Goal: Use online tool/utility: Utilize a website feature to perform a specific function

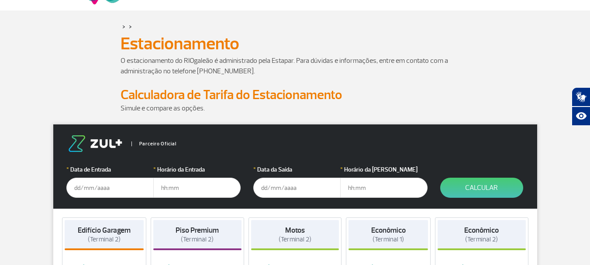
scroll to position [58, 0]
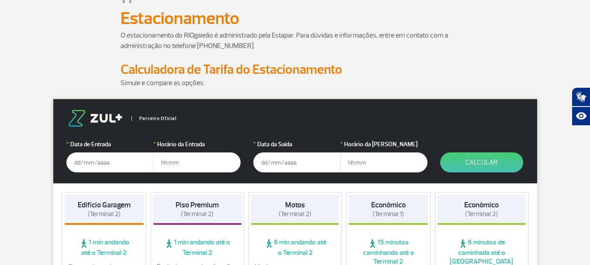
click at [113, 164] on input "text" at bounding box center [109, 162] width 87 height 20
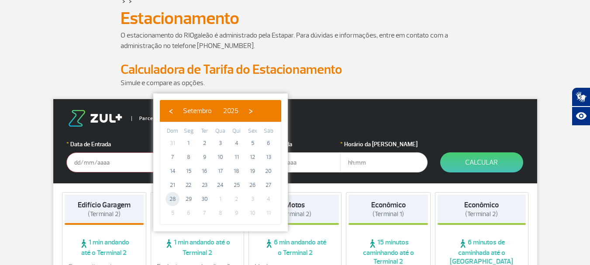
click at [173, 200] on span "28" at bounding box center [173, 199] width 14 height 14
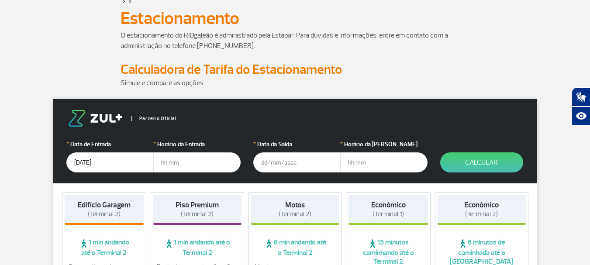
click at [184, 163] on input "text" at bounding box center [196, 162] width 87 height 20
click at [101, 166] on input "[DATE]" at bounding box center [109, 162] width 87 height 20
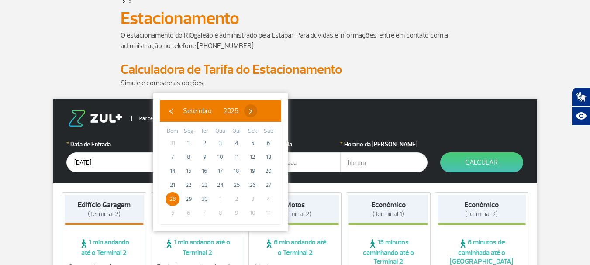
click at [257, 112] on span "›" at bounding box center [250, 110] width 13 height 13
click at [252, 112] on span "›" at bounding box center [245, 110] width 13 height 13
click at [269, 198] on span "29" at bounding box center [269, 199] width 14 height 14
type input "[DATE]"
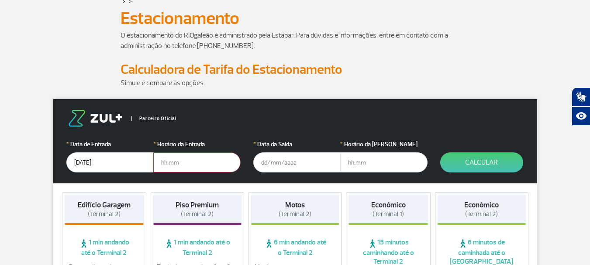
click at [160, 165] on input "text" at bounding box center [196, 162] width 87 height 20
click at [184, 160] on input "10" at bounding box center [196, 162] width 87 height 20
type input "1"
type input "10:00"
click at [280, 160] on input "text" at bounding box center [296, 162] width 87 height 20
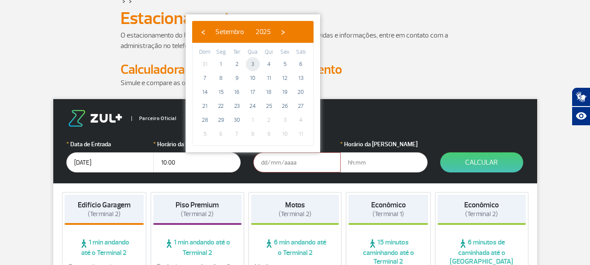
click at [252, 63] on span "3" at bounding box center [253, 64] width 14 height 14
type input "[DATE]"
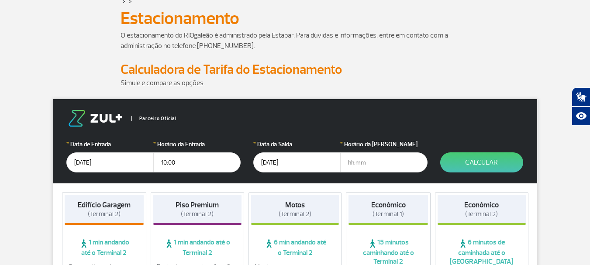
click at [360, 164] on input "text" at bounding box center [383, 162] width 87 height 20
type input "10:00"
click at [470, 163] on button "Calcular" at bounding box center [481, 162] width 83 height 20
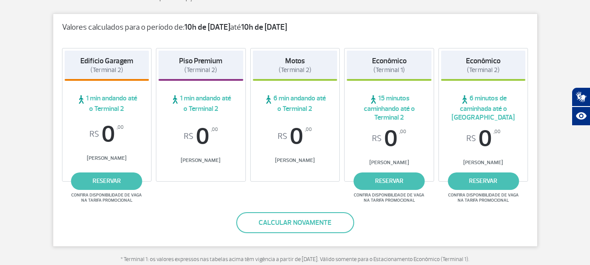
scroll to position [117, 0]
